Goal: Task Accomplishment & Management: Manage account settings

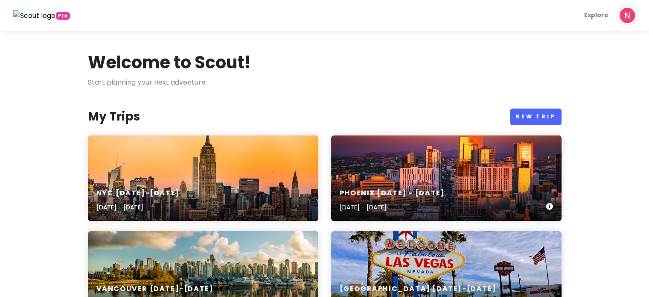
click at [443, 172] on div "Phoenix [DATE] - [DATE] [DATE] - [DATE]" at bounding box center [446, 177] width 230 height 85
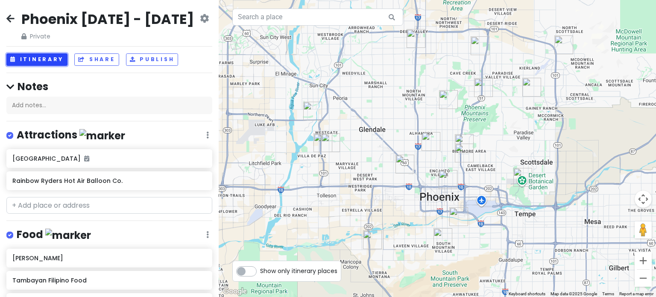
click at [18, 60] on button "Itinerary" at bounding box center [36, 59] width 61 height 12
click at [18, 60] on div "Phoenix [DATE] - [DATE] Private Change Dates Make a Copy Delete Trip Give Feedb…" at bounding box center [109, 148] width 219 height 297
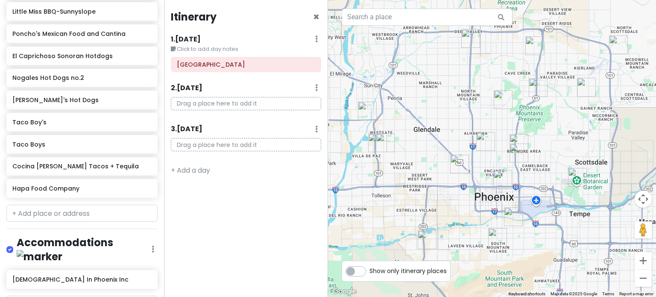
scroll to position [435, 0]
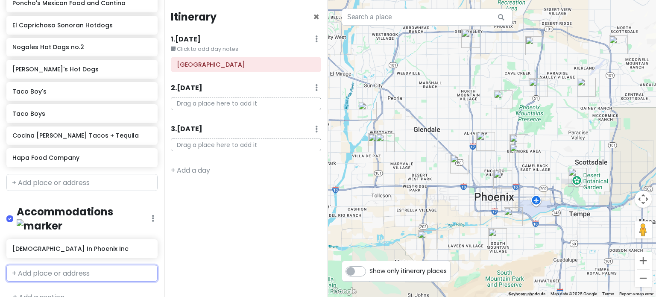
click at [41, 265] on input "text" at bounding box center [81, 273] width 151 height 17
type input "14052 s 24"
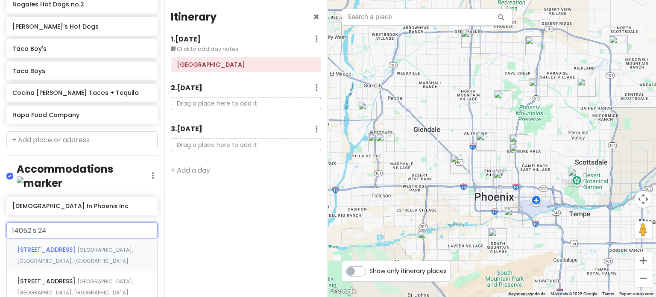
click at [73, 246] on span "[GEOGRAPHIC_DATA], [GEOGRAPHIC_DATA], [GEOGRAPHIC_DATA]" at bounding box center [75, 255] width 116 height 18
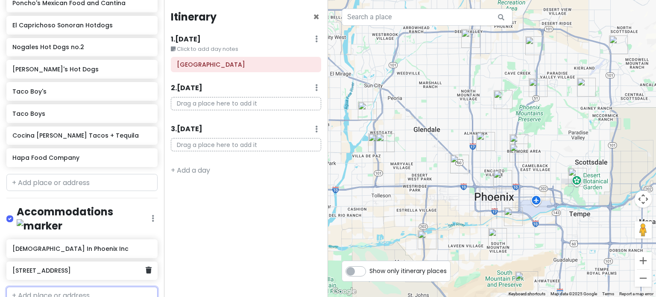
scroll to position [458, 0]
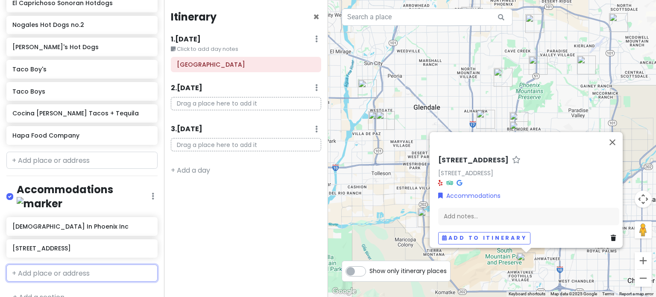
click at [52, 264] on input "text" at bounding box center [81, 272] width 151 height 17
click at [460, 210] on div "Add notes..." at bounding box center [528, 216] width 181 height 18
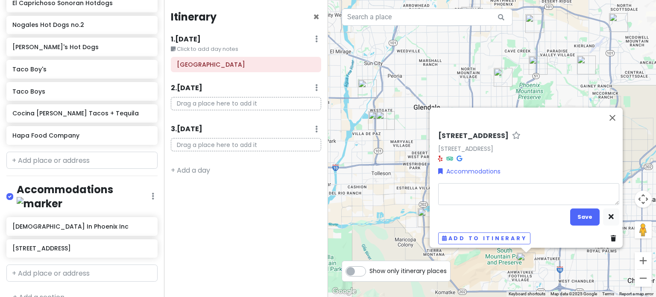
type textarea "x"
type textarea "M"
type textarea "x"
type textarea "MM"
type textarea "x"
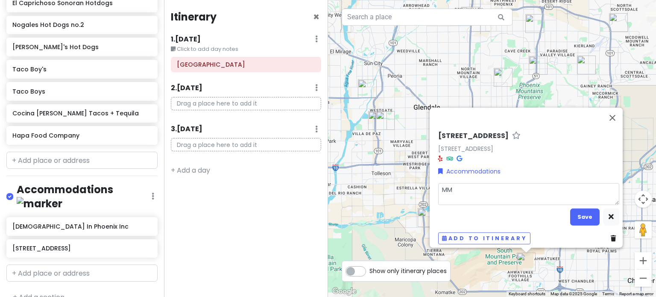
type textarea "MMa"
type textarea "x"
type textarea "MMat"
type textarea "x"
type textarea "MMa"
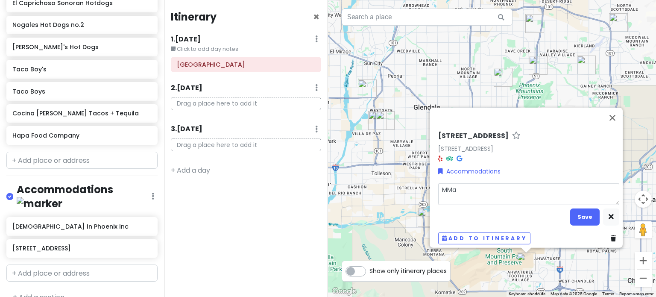
type textarea "x"
type textarea "MM"
type textarea "x"
type textarea "M"
type textarea "x"
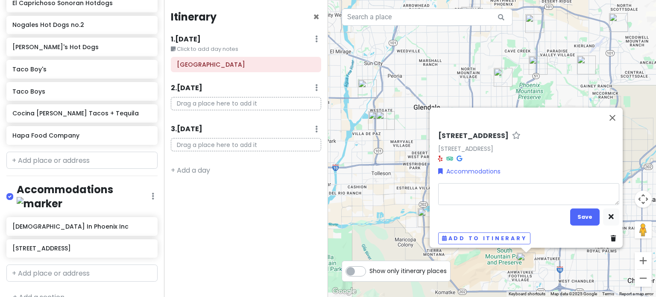
type textarea "a"
type textarea "x"
type textarea "am"
type textarea "x"
type textarea "a"
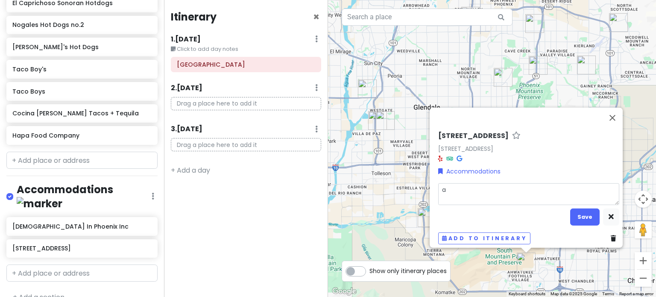
type textarea "x"
type textarea "aM"
type textarea "x"
type textarea "aMa"
type textarea "x"
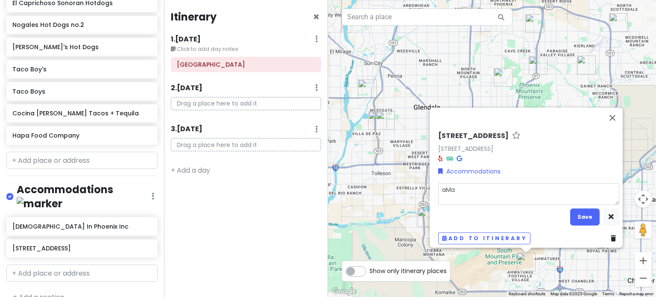
type textarea "aMat"
type textarea "x"
type textarea "aMatt"
type textarea "x"
type textarea "aMat"
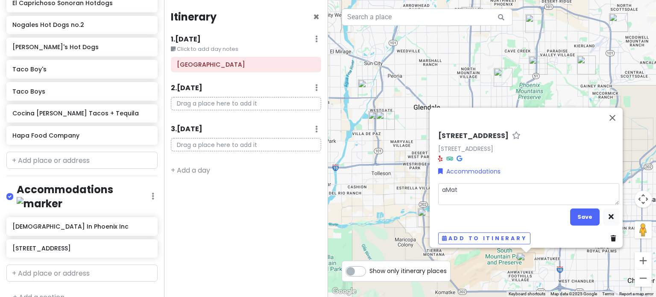
type textarea "x"
type textarea "aMa"
type textarea "x"
type textarea "aM"
type textarea "x"
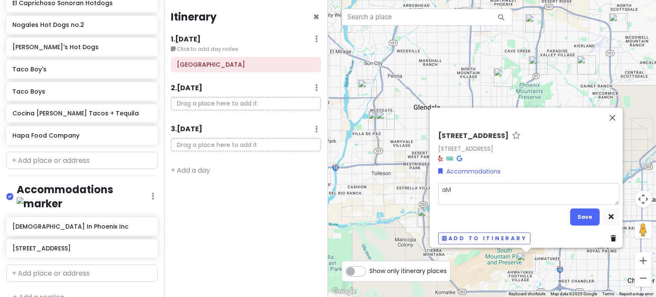
type textarea "a"
type textarea "x"
type textarea "M"
type textarea "x"
type textarea "Ma"
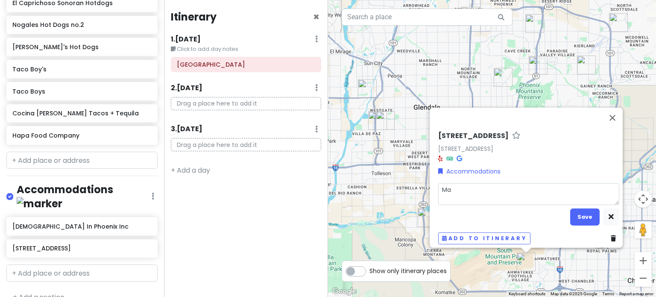
type textarea "x"
type textarea "Mat"
type textarea "x"
type textarea "[PERSON_NAME]"
type textarea "x"
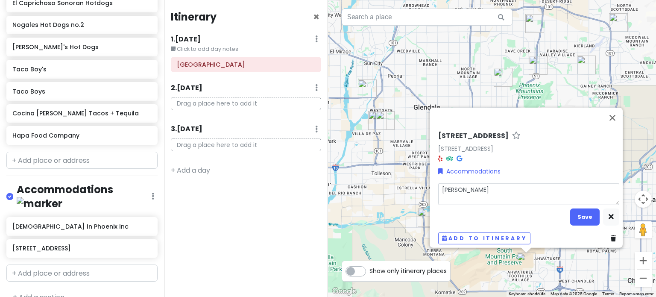
type textarea "[PERSON_NAME]"
type textarea "x"
type textarea "[PERSON_NAME]"
type textarea "x"
type textarea "[PERSON_NAME] [PERSON_NAME]"
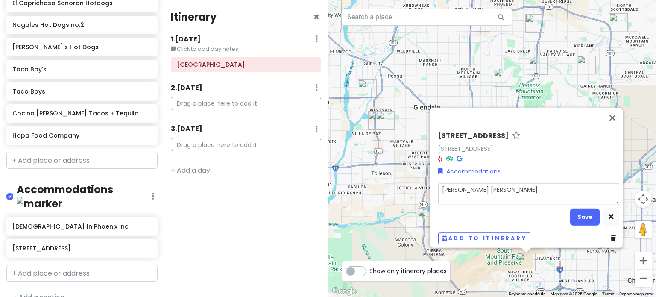
type textarea "x"
type textarea "[PERSON_NAME]"
type textarea "x"
type textarea "[PERSON_NAME]"
type textarea "x"
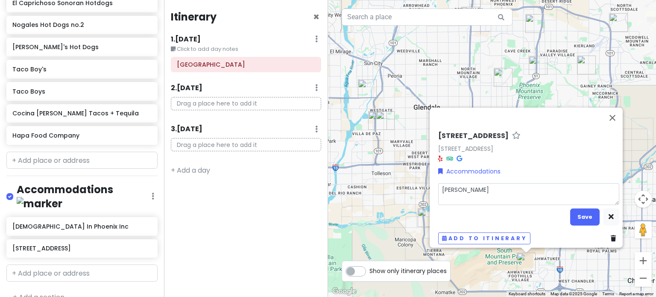
type textarea "[PERSON_NAME]"
type textarea "x"
type textarea "[PERSON_NAME]"
type textarea "x"
type textarea "[PERSON_NAME]"
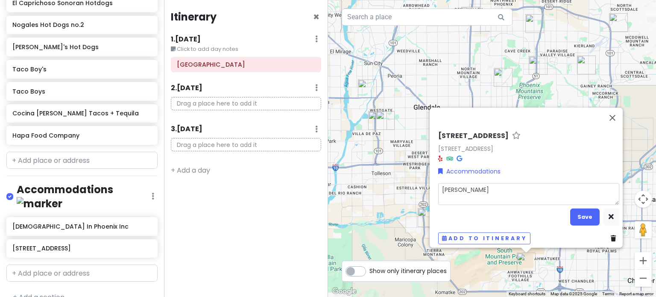
type textarea "x"
type textarea "[PERSON_NAME] [PERSON_NAME]"
click at [585, 211] on button "Save" at bounding box center [584, 216] width 29 height 17
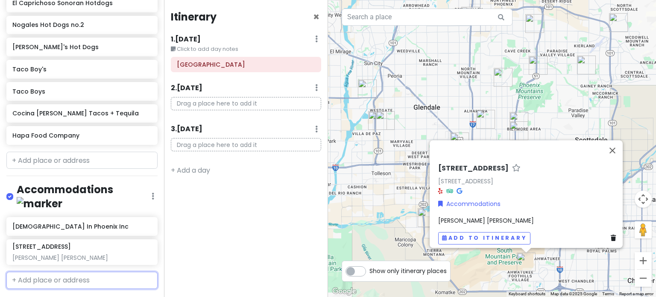
click at [56, 271] on input "text" at bounding box center [81, 279] width 151 height 17
type input "16001 s 1st"
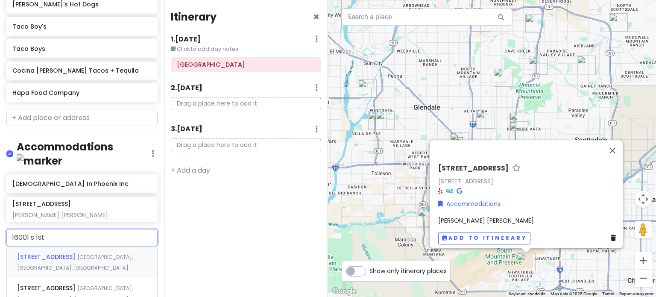
click at [125, 246] on div "[STREET_ADDRESS]" at bounding box center [82, 262] width 150 height 32
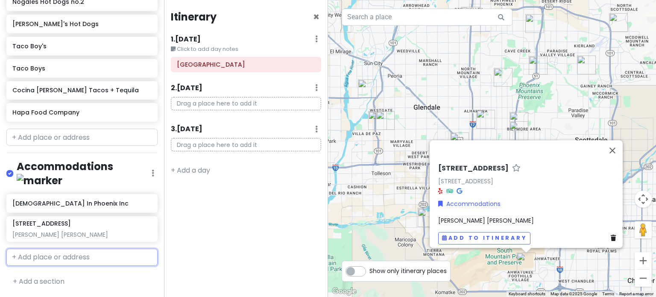
scroll to position [487, 0]
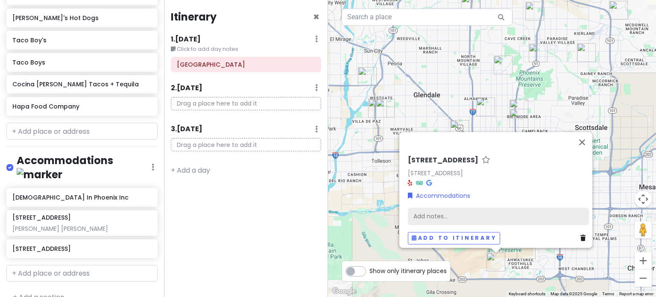
click at [486, 209] on div "Add notes..." at bounding box center [498, 216] width 181 height 18
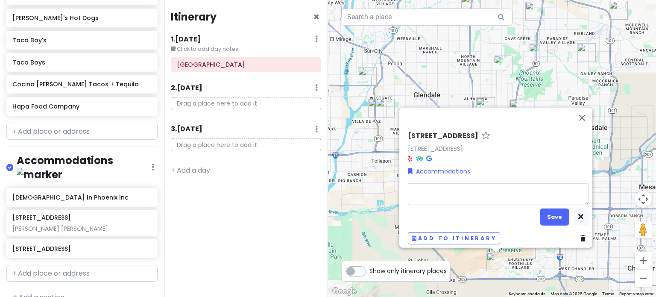
type textarea "x"
type textarea "M"
type textarea "x"
type textarea "Mat"
type textarea "x"
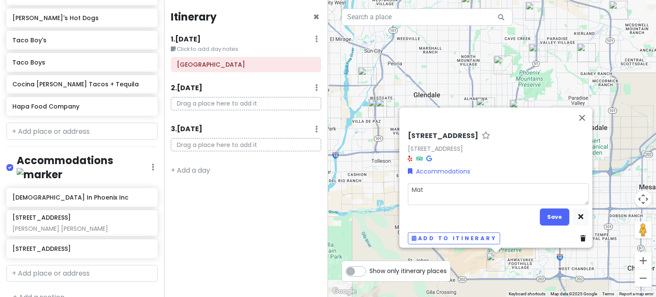
type textarea "[PERSON_NAME]"
type textarea "x"
type textarea "[PERSON_NAME]'"
type textarea "x"
type textarea "[PERSON_NAME]'s"
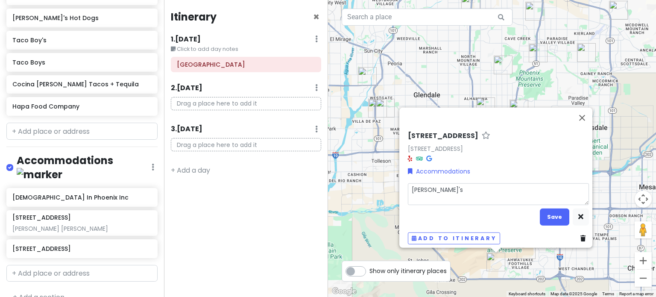
type textarea "x"
type textarea "[PERSON_NAME]'s"
type textarea "x"
type textarea "[PERSON_NAME]'s p"
type textarea "x"
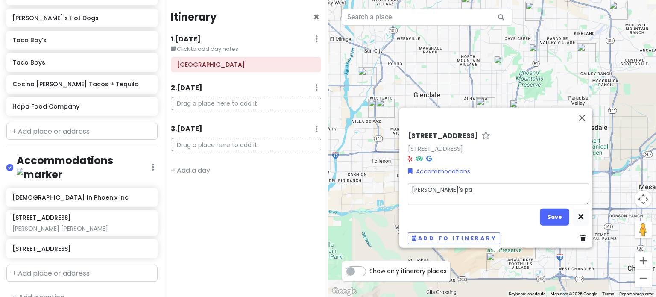
type textarea "[PERSON_NAME]'s par"
type textarea "x"
type textarea "[PERSON_NAME]'s pare"
type textarea "x"
type textarea "[PERSON_NAME]'s paren"
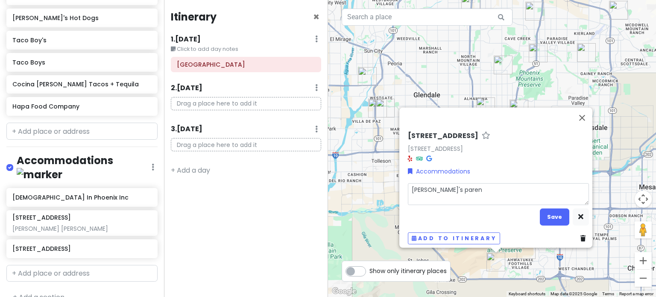
type textarea "x"
type textarea "[PERSON_NAME]'s parent"
type textarea "x"
type textarea "[PERSON_NAME]'s parents"
click at [545, 211] on button "Save" at bounding box center [553, 216] width 29 height 17
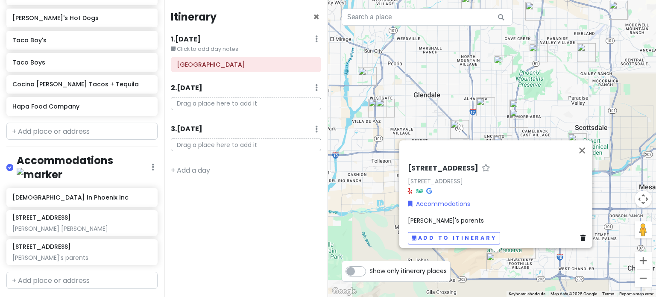
click at [369, 203] on div "[STREET_ADDRESS] Accommodations [PERSON_NAME]'s parents Add to itinerary" at bounding box center [492, 148] width 328 height 297
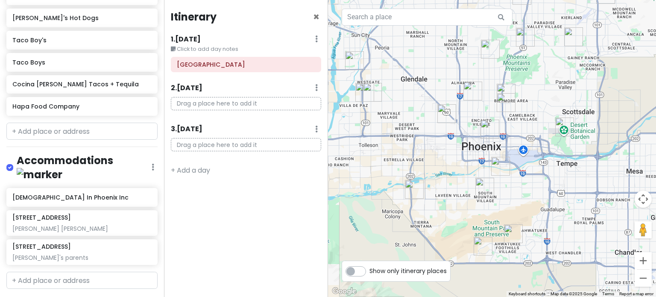
drag, startPoint x: 502, startPoint y: 243, endPoint x: 466, endPoint y: 171, distance: 80.9
click at [466, 171] on div at bounding box center [492, 148] width 328 height 297
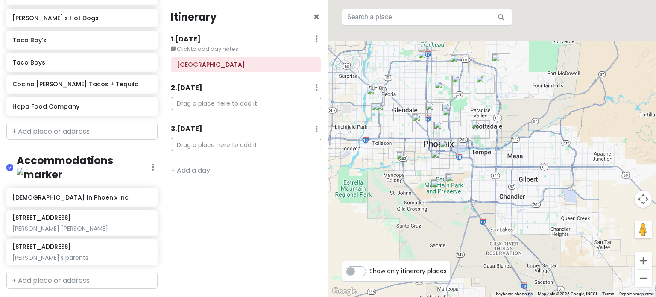
drag, startPoint x: 490, startPoint y: 141, endPoint x: 486, endPoint y: 180, distance: 38.6
click at [486, 180] on div at bounding box center [492, 148] width 328 height 297
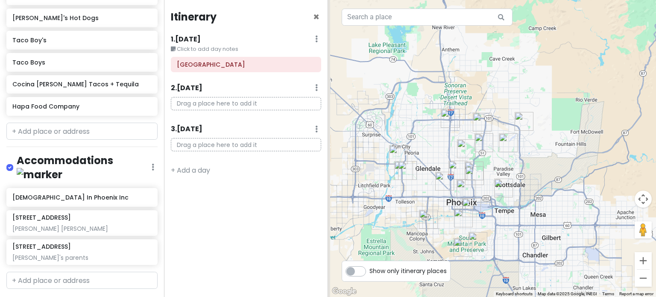
drag, startPoint x: 472, startPoint y: 195, endPoint x: 514, endPoint y: 156, distance: 56.8
click at [514, 156] on div at bounding box center [492, 148] width 328 height 297
